Goal: Transaction & Acquisition: Book appointment/travel/reservation

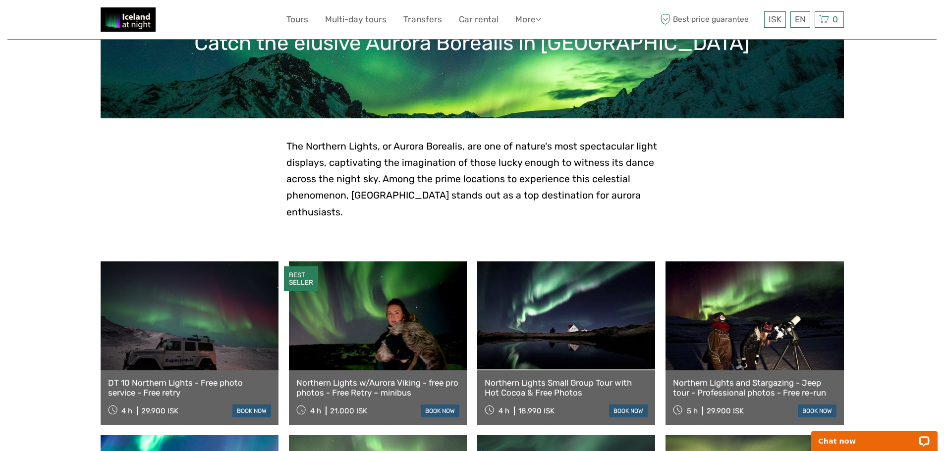
scroll to position [149, 0]
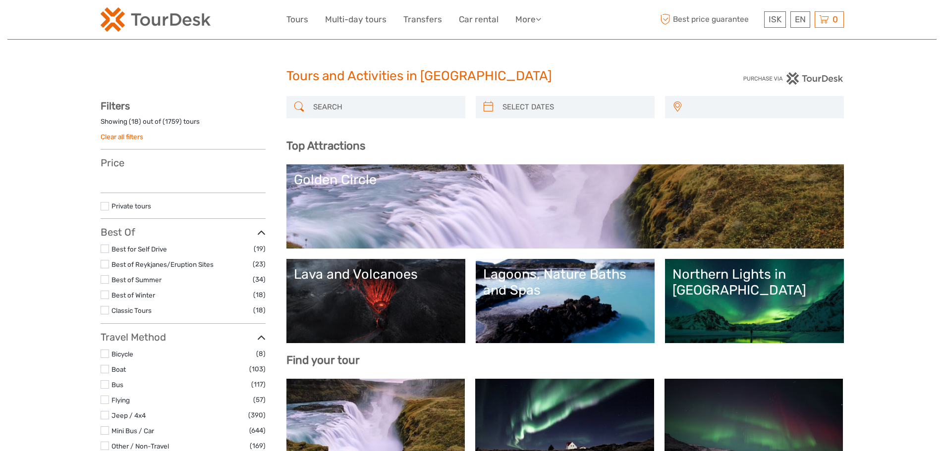
select select
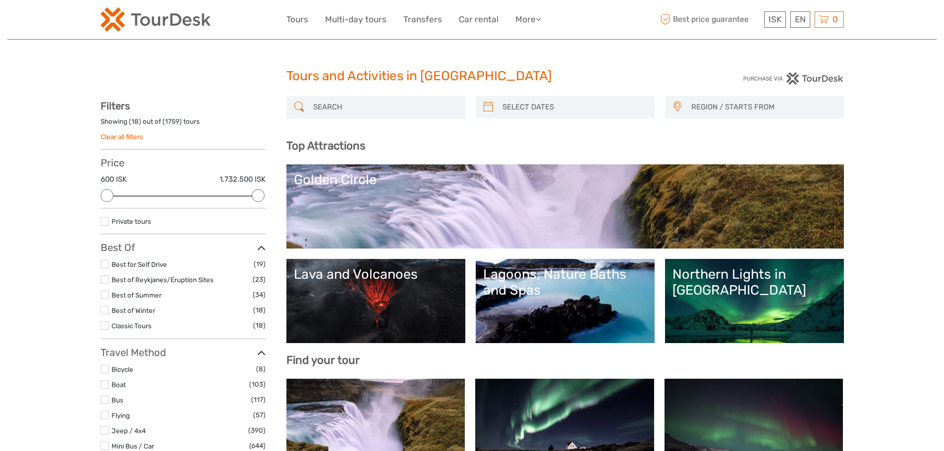
click at [769, 285] on link "Northern Lights in [GEOGRAPHIC_DATA]" at bounding box center [754, 301] width 164 height 69
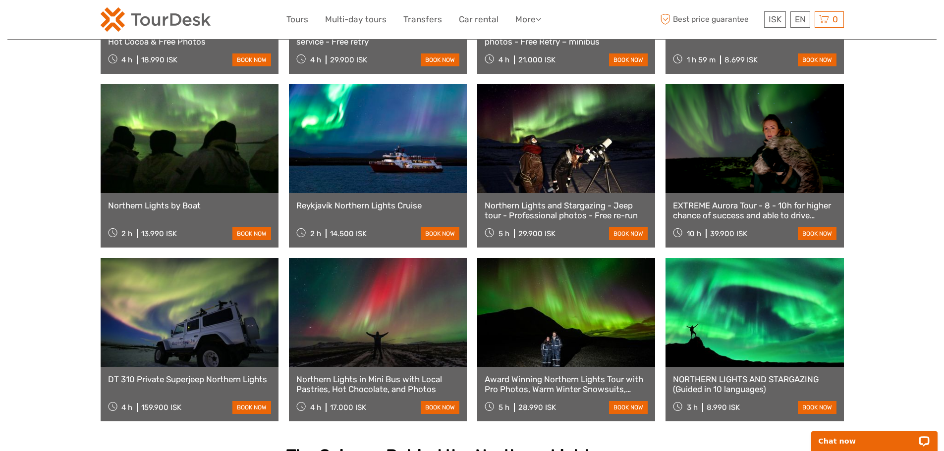
scroll to position [396, 0]
